Goal: Information Seeking & Learning: Learn about a topic

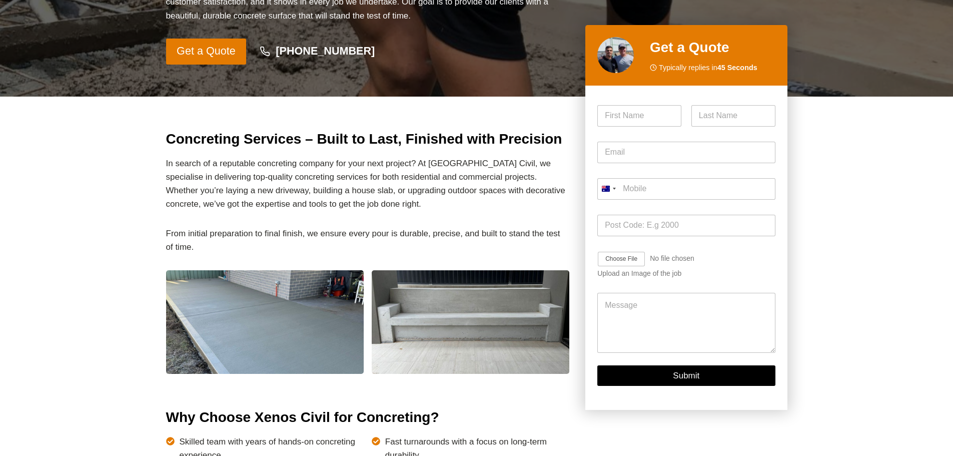
scroll to position [350, 0]
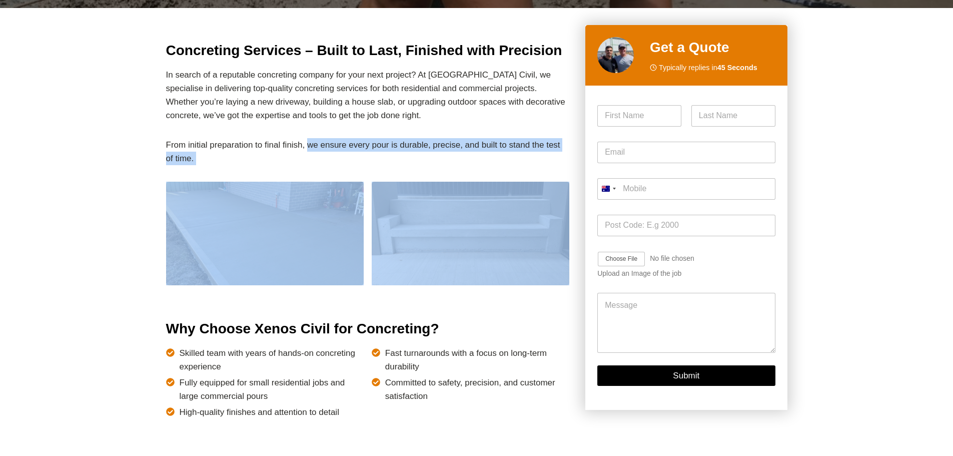
drag, startPoint x: 312, startPoint y: 126, endPoint x: 447, endPoint y: 199, distance: 152.9
click at [447, 198] on img at bounding box center [471, 234] width 198 height 104
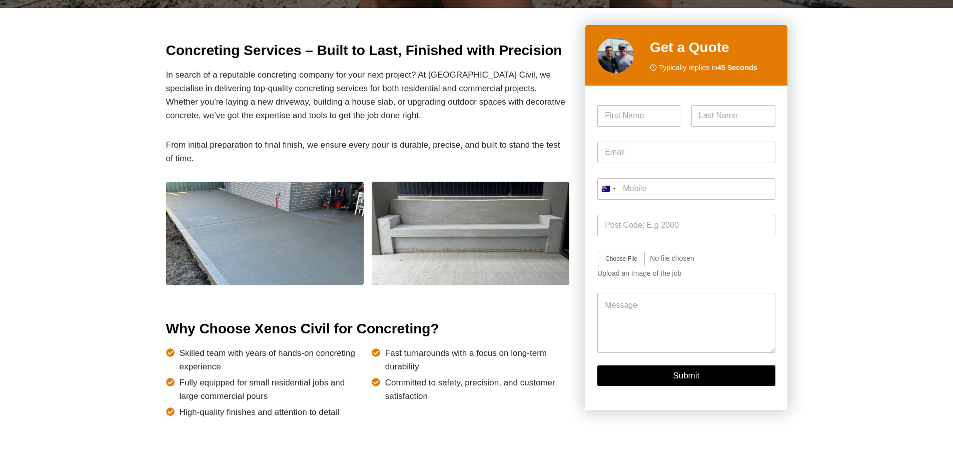
click at [295, 78] on p "In search of a reputable concreting company for your next project? At [GEOGRAPH…" at bounding box center [368, 95] width 404 height 55
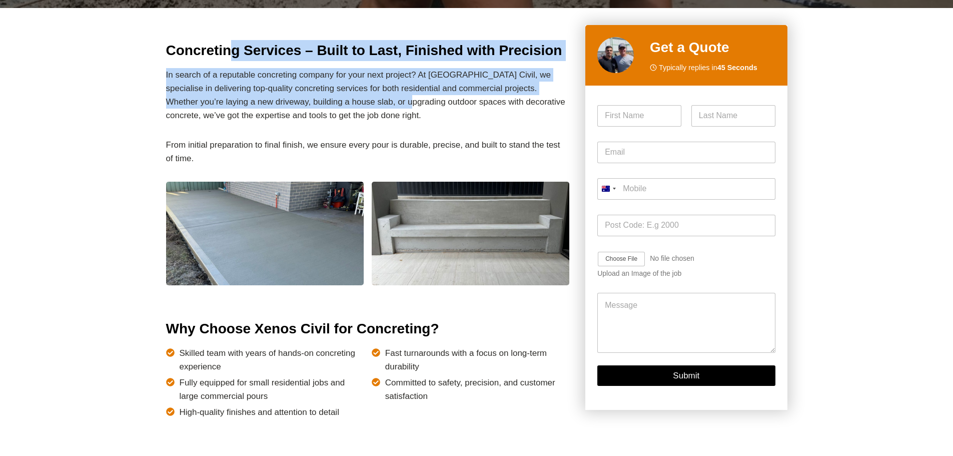
drag, startPoint x: 396, startPoint y: 101, endPoint x: 403, endPoint y: 105, distance: 8.1
click at [403, 105] on p "In search of a reputable concreting company for your next project? At [GEOGRAPH…" at bounding box center [368, 95] width 404 height 55
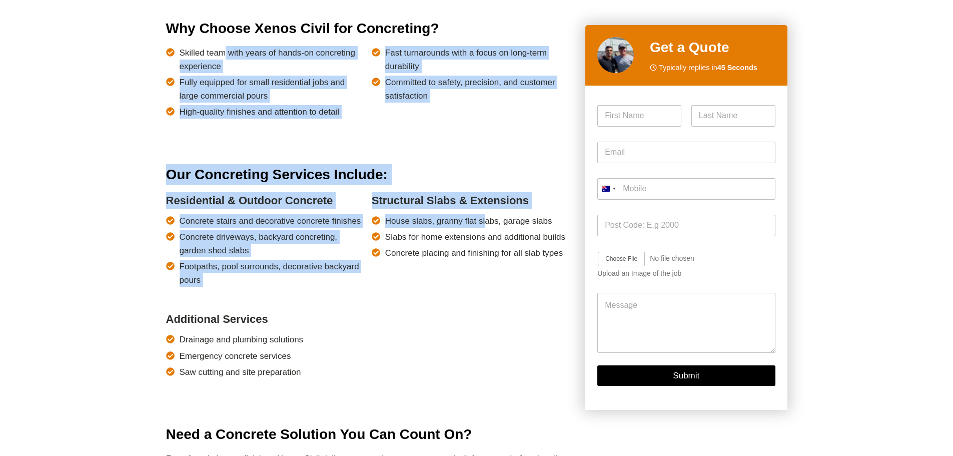
drag, startPoint x: 230, startPoint y: 50, endPoint x: 483, endPoint y: 230, distance: 310.4
click at [483, 230] on span "Slabs for home extensions and additional builds" at bounding box center [475, 237] width 180 height 14
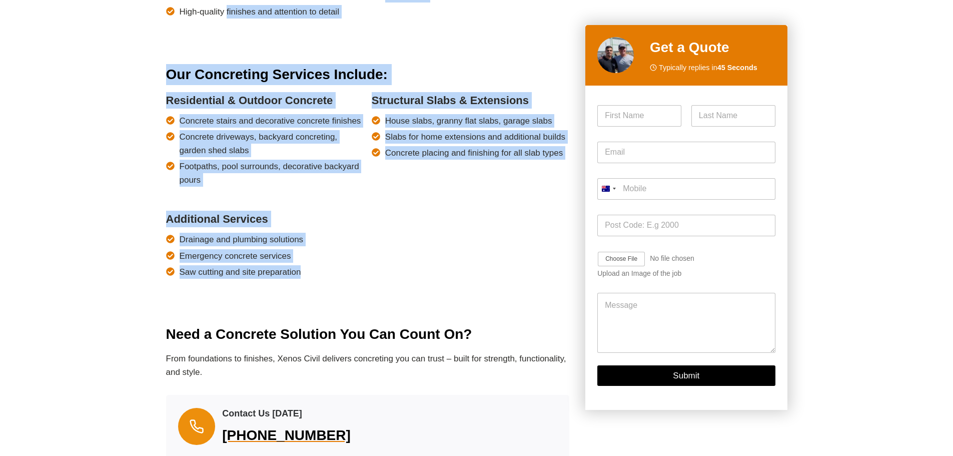
drag, startPoint x: 414, startPoint y: 239, endPoint x: 228, endPoint y: 40, distance: 272.2
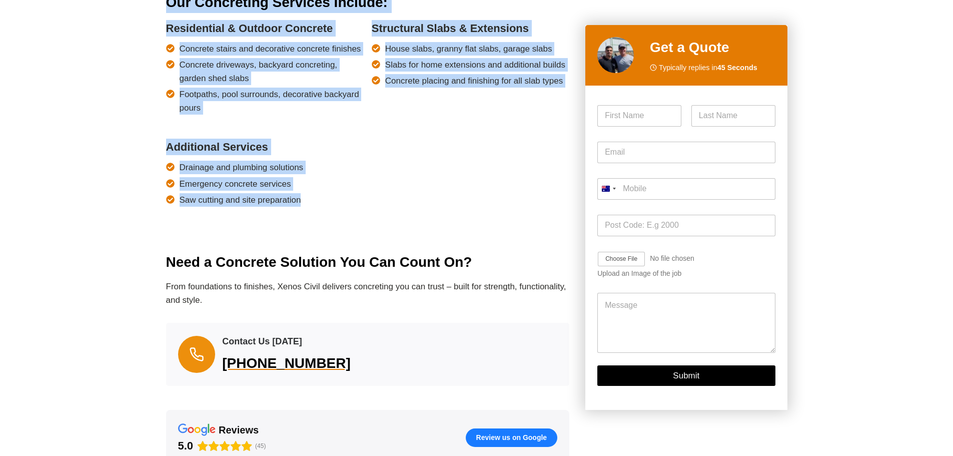
scroll to position [951, 0]
